Goal: Transaction & Acquisition: Download file/media

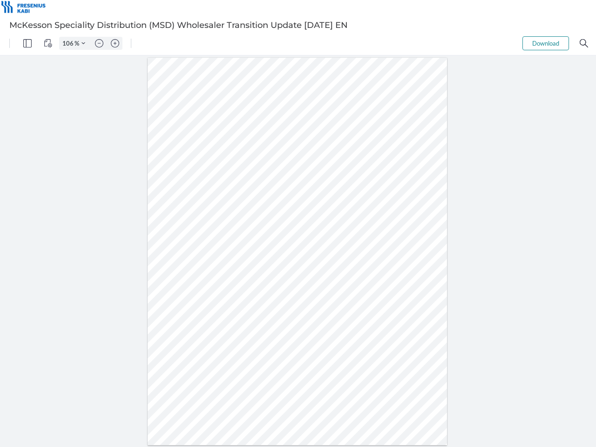
click at [27, 43] on img "Panel" at bounding box center [27, 43] width 8 height 8
click at [48, 43] on img "View Controls" at bounding box center [48, 43] width 8 height 8
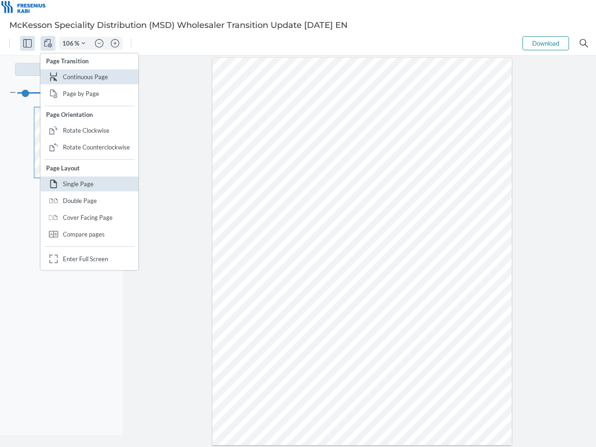
click at [69, 43] on input "106" at bounding box center [67, 43] width 15 height 8
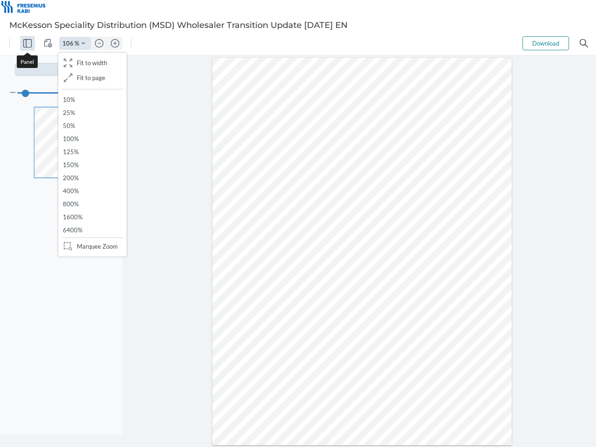
click at [83, 43] on img "Zoom Controls" at bounding box center [83, 43] width 4 height 4
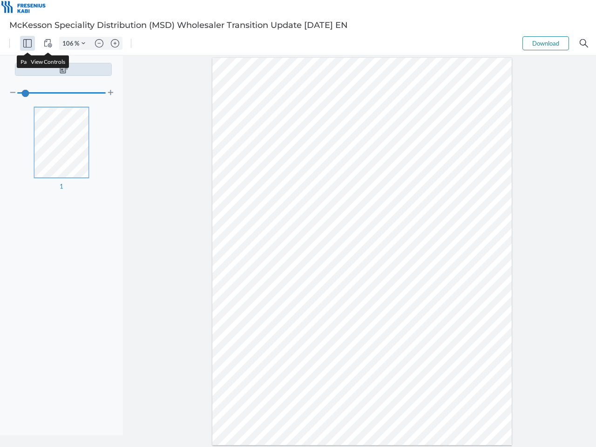
click at [99, 43] on img "Zoom out" at bounding box center [99, 43] width 8 height 8
click at [115, 43] on img "Zoom in" at bounding box center [115, 43] width 8 height 8
type input "106"
click at [546, 43] on button "Download" at bounding box center [545, 43] width 47 height 14
click at [584, 43] on img "Search" at bounding box center [584, 43] width 8 height 8
